Goal: Understand process/instructions: Learn how to perform a task or action

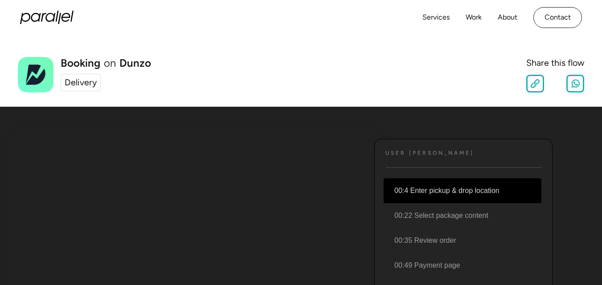
click at [432, 191] on li "00:4 Enter pickup & drop location" at bounding box center [462, 191] width 158 height 25
click at [425, 190] on li "00:4 Enter pickup & drop location" at bounding box center [462, 191] width 158 height 25
click at [79, 84] on div "Delivery" at bounding box center [81, 82] width 32 height 13
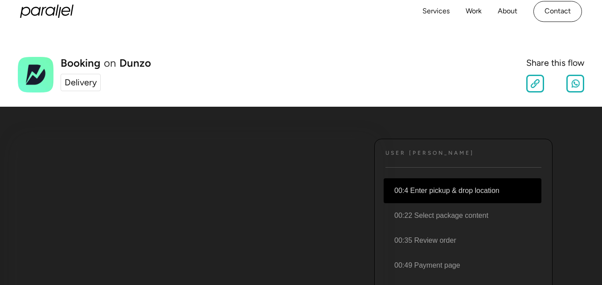
click at [422, 153] on h4 "User JOurney" at bounding box center [429, 153] width 89 height 7
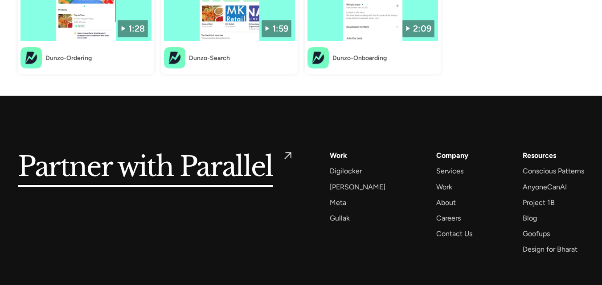
scroll to position [1137, 0]
